Goal: Task Accomplishment & Management: Manage account settings

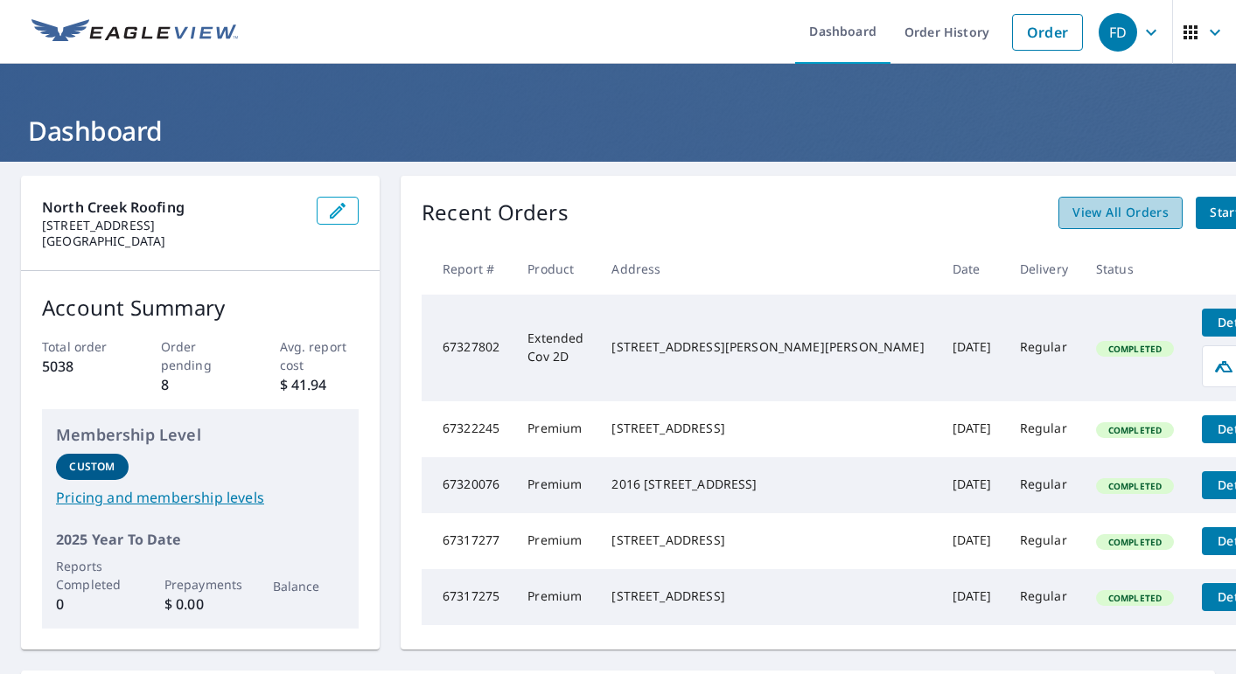
click at [1072, 207] on span "View All Orders" at bounding box center [1120, 213] width 96 height 22
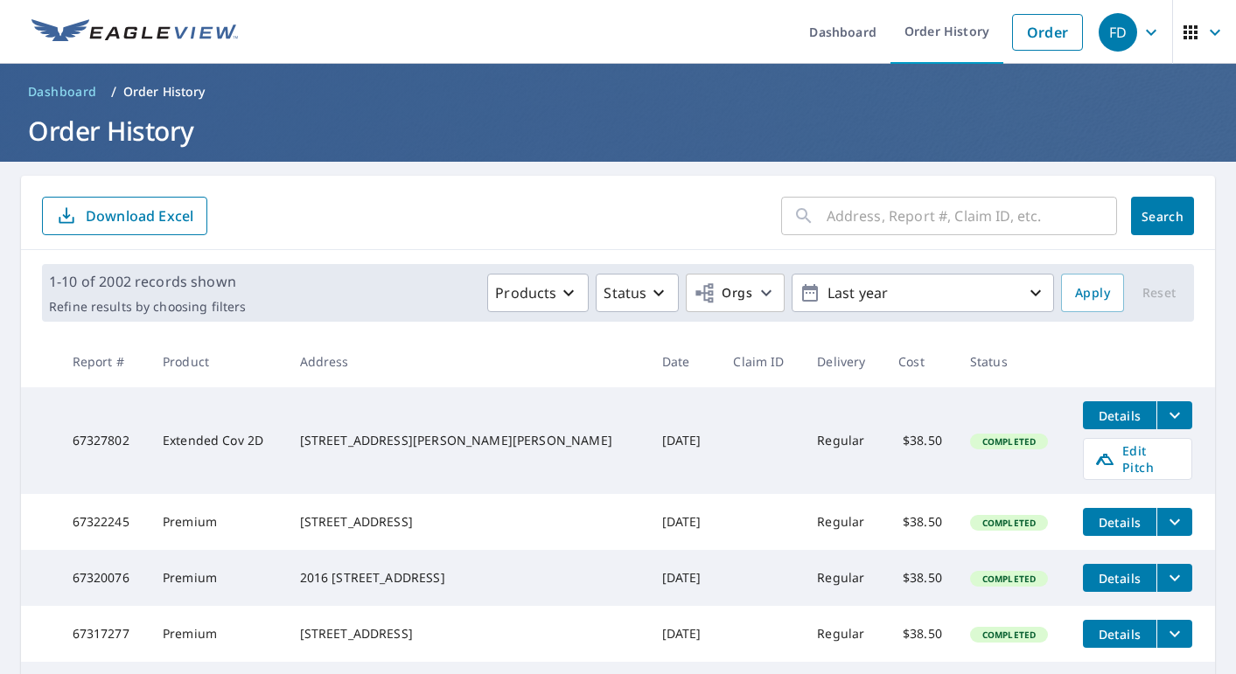
click at [873, 226] on input "text" at bounding box center [972, 216] width 290 height 49
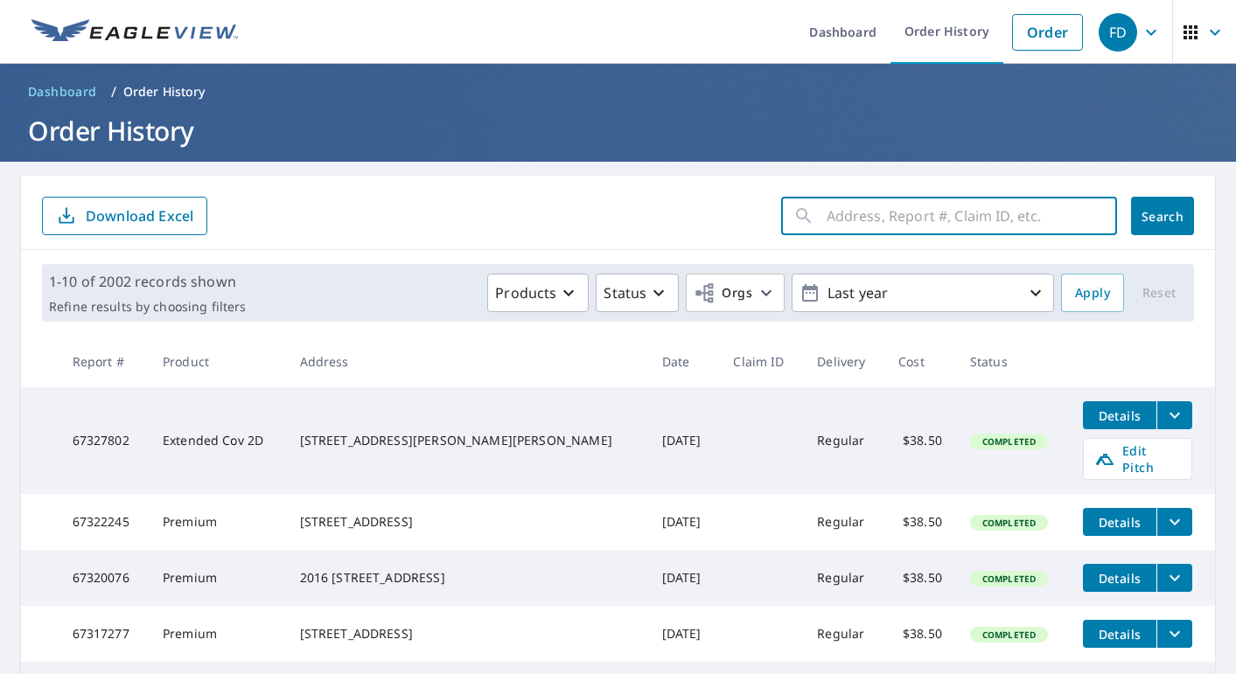
paste input "[STREET_ADDRESS]"
type input "[STREET_ADDRESS]"
click button "Search" at bounding box center [1162, 216] width 63 height 38
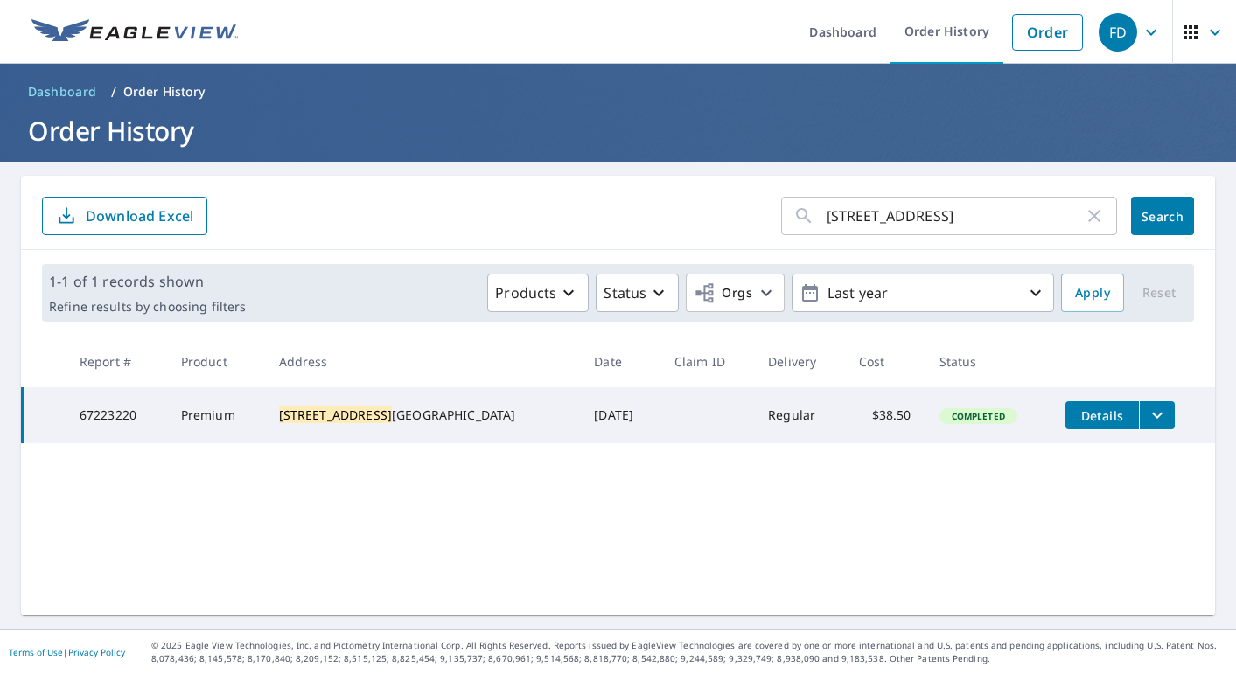
click at [1082, 415] on icon "filesDropdownBtn-67223220" at bounding box center [1157, 415] width 21 height 21
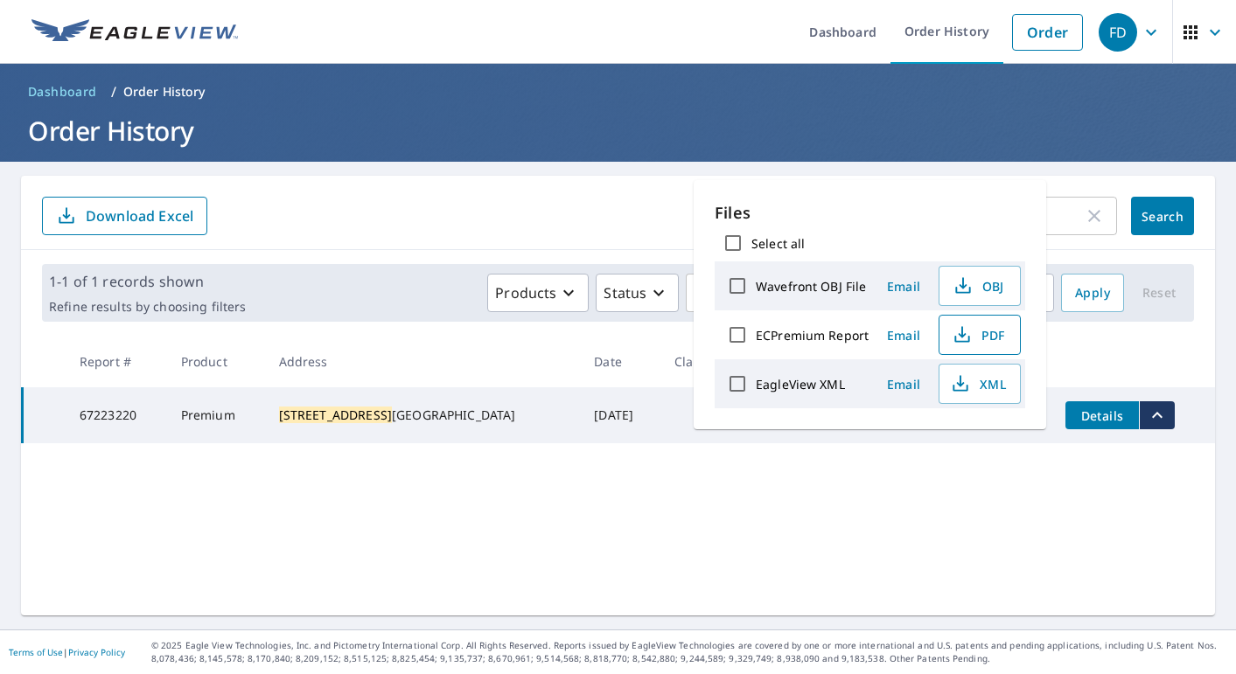
click at [974, 328] on span "PDF" at bounding box center [978, 334] width 56 height 21
